Goal: Task Accomplishment & Management: Manage account settings

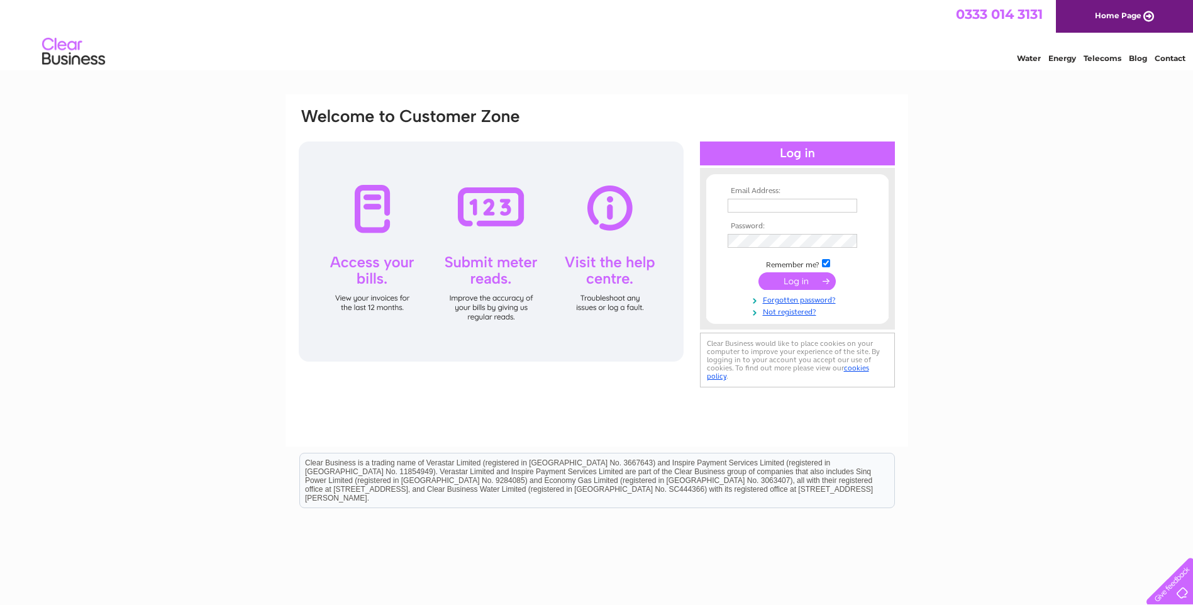
type input "info@harrishotel.com"
click at [796, 281] on input "submit" at bounding box center [797, 281] width 77 height 18
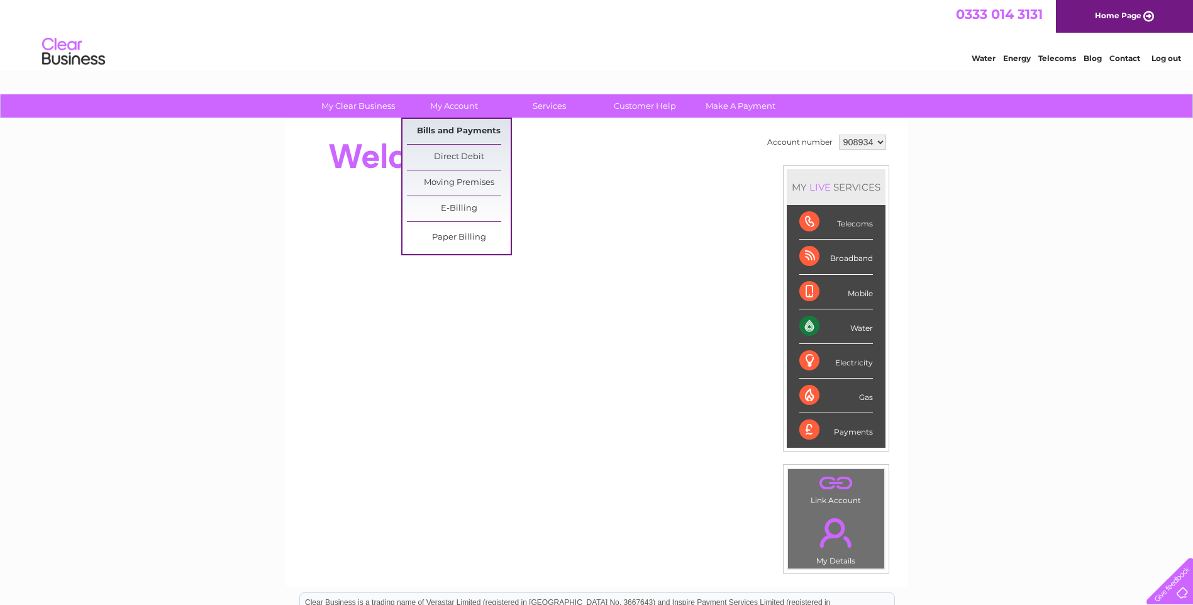
click at [457, 129] on link "Bills and Payments" at bounding box center [459, 131] width 104 height 25
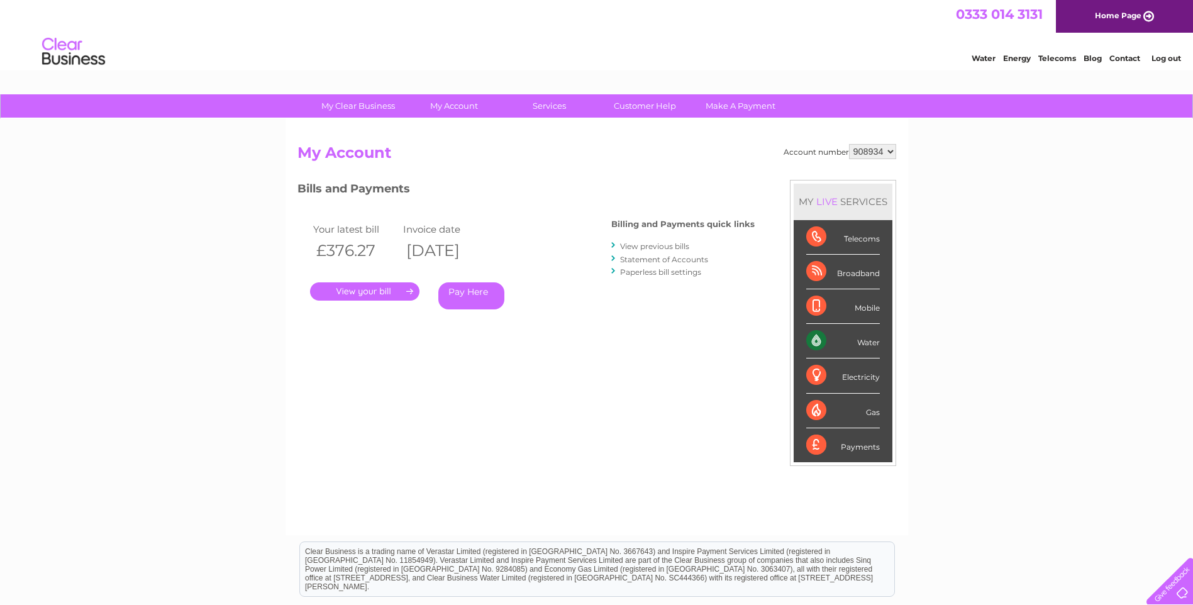
click at [367, 294] on link "." at bounding box center [364, 291] width 109 height 18
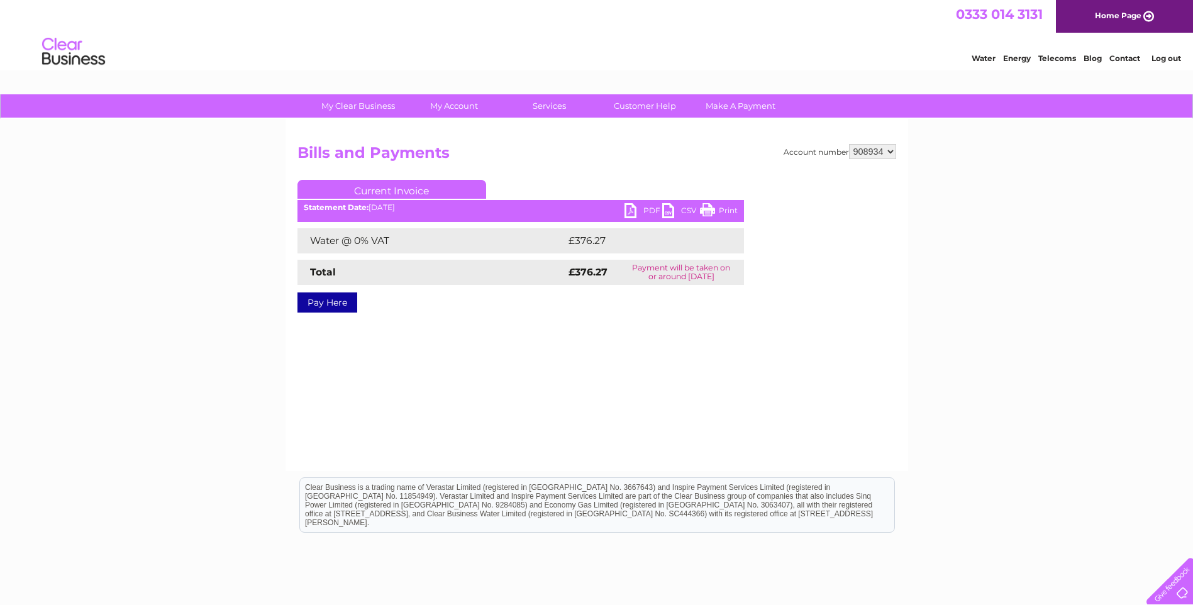
click at [628, 211] on link "PDF" at bounding box center [644, 212] width 38 height 18
click at [628, 212] on link "PDF" at bounding box center [644, 212] width 38 height 18
